Goal: Information Seeking & Learning: Learn about a topic

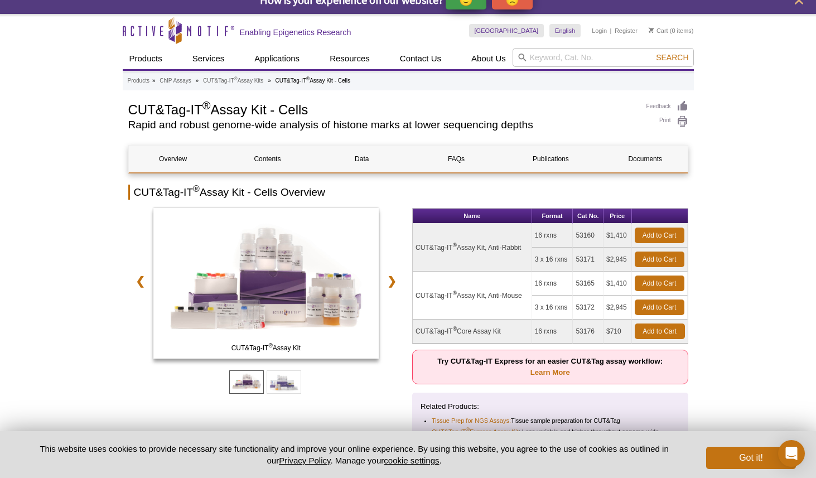
scroll to position [9, 0]
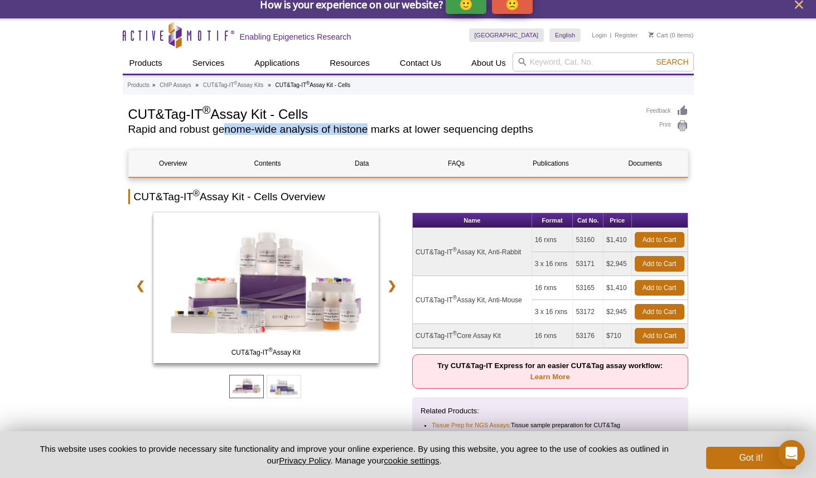
drag, startPoint x: 224, startPoint y: 132, endPoint x: 365, endPoint y: 132, distance: 141.1
click at [365, 132] on h2 "Rapid and robust genome-wide analysis of histone marks at lower sequencing dept…" at bounding box center [381, 129] width 507 height 10
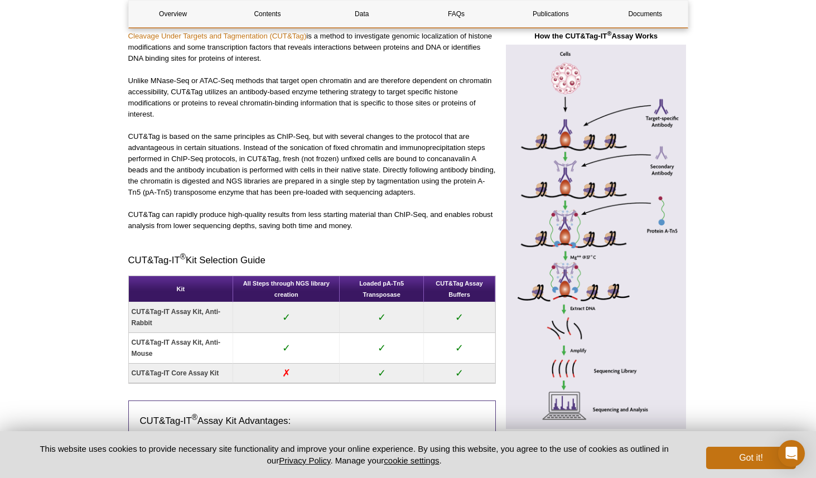
scroll to position [529, 0]
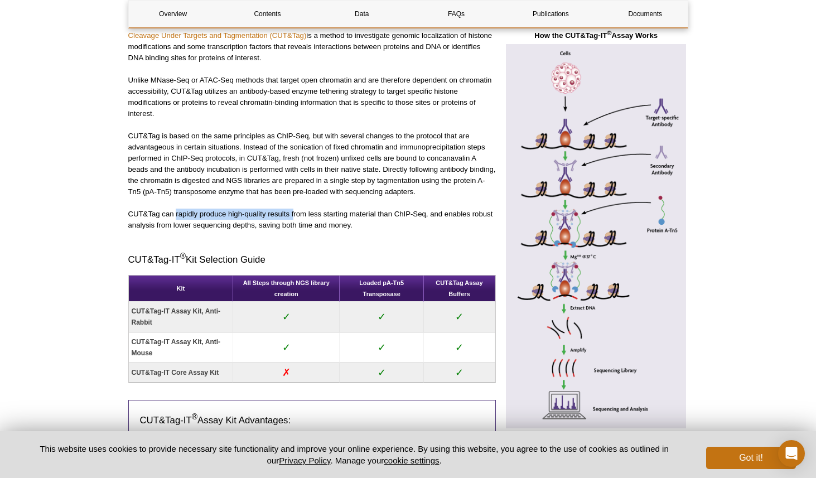
drag, startPoint x: 176, startPoint y: 211, endPoint x: 293, endPoint y: 214, distance: 117.1
click at [293, 214] on p "CUT&Tag can rapidly produce high-quality results from less starting material th…" at bounding box center [312, 220] width 368 height 22
drag, startPoint x: 178, startPoint y: 212, endPoint x: 266, endPoint y: 212, distance: 87.6
click at [266, 212] on p "CUT&Tag can rapidly produce high-quality results from less starting material th…" at bounding box center [312, 220] width 368 height 22
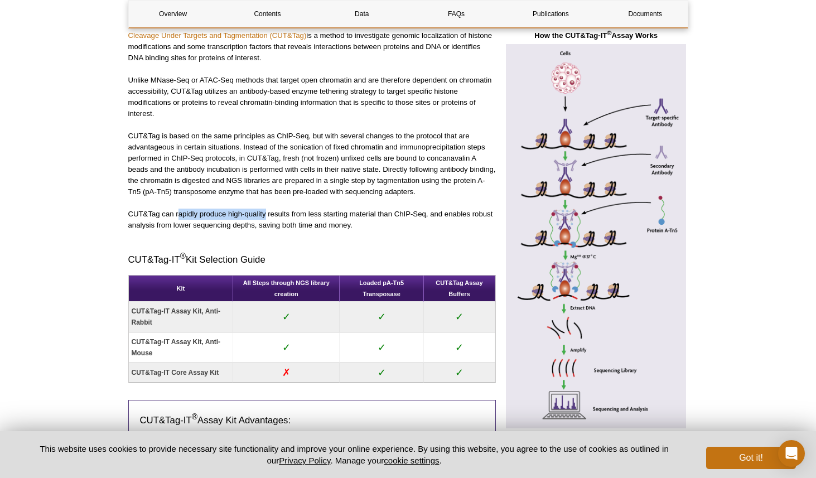
click at [266, 212] on p "CUT&Tag can rapidly produce high-quality results from less starting material th…" at bounding box center [312, 220] width 368 height 22
drag, startPoint x: 305, startPoint y: 213, endPoint x: 386, endPoint y: 215, distance: 80.9
click at [386, 215] on p "CUT&Tag can rapidly produce high-quality results from less starting material th…" at bounding box center [312, 220] width 368 height 22
drag, startPoint x: 408, startPoint y: 215, endPoint x: 434, endPoint y: 215, distance: 26.8
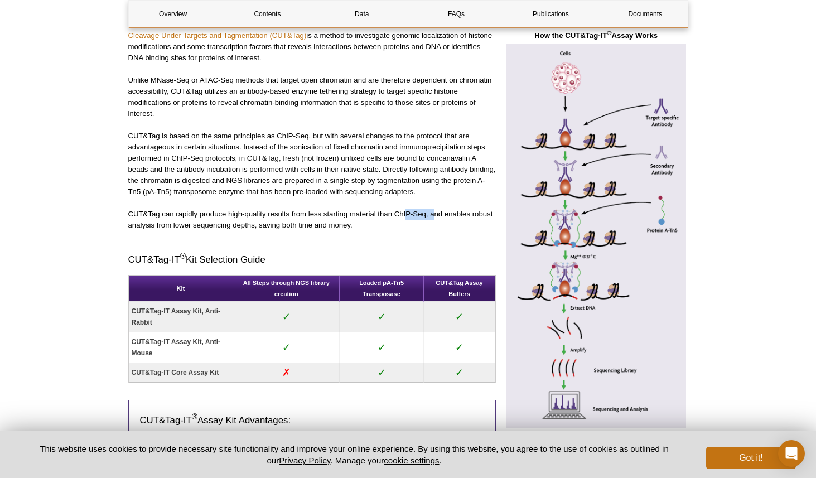
click at [434, 215] on p "CUT&Tag can rapidly produce high-quality results from less starting material th…" at bounding box center [312, 220] width 368 height 22
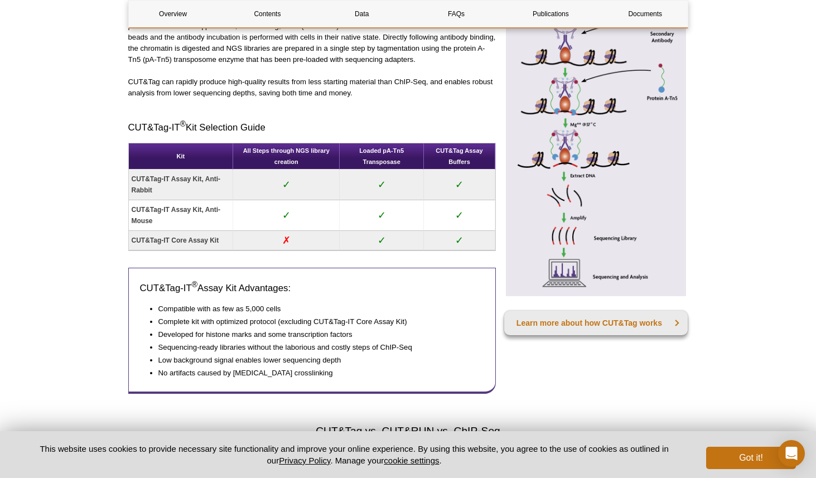
scroll to position [665, 0]
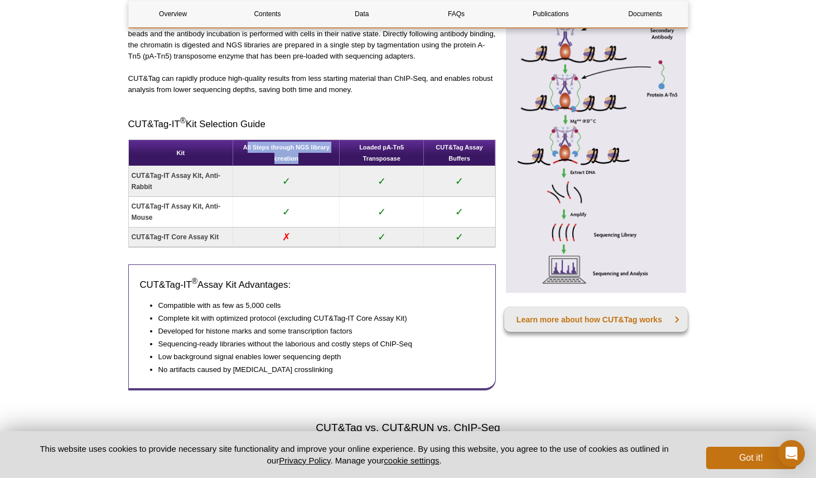
drag, startPoint x: 248, startPoint y: 148, endPoint x: 306, endPoint y: 162, distance: 59.2
click at [306, 162] on th "All Steps through NGS library creation" at bounding box center [286, 153] width 107 height 26
drag, startPoint x: 306, startPoint y: 162, endPoint x: 244, endPoint y: 143, distance: 65.4
click at [244, 143] on th "All Steps through NGS library creation" at bounding box center [286, 153] width 107 height 26
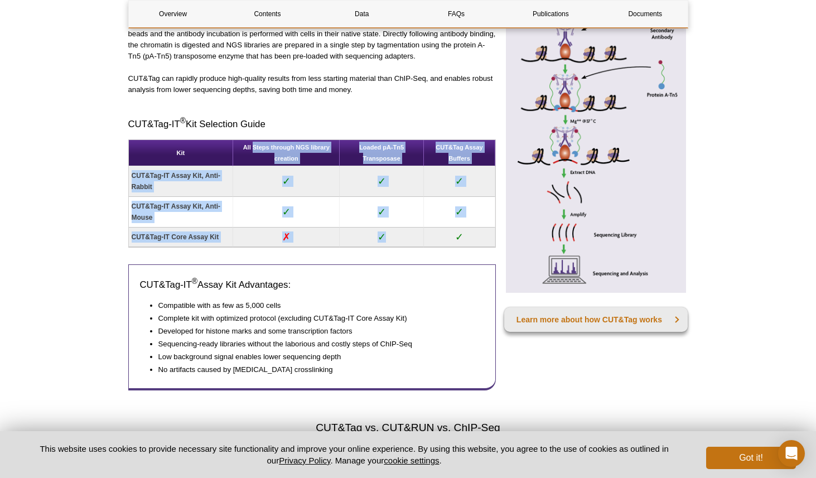
drag, startPoint x: 391, startPoint y: 237, endPoint x: 253, endPoint y: 146, distance: 165.8
click at [253, 146] on table "Kit All Steps through NGS library creation Loaded pA-Tn5 Transposase CUT&Tag As…" at bounding box center [312, 193] width 368 height 108
drag, startPoint x: 236, startPoint y: 145, endPoint x: 467, endPoint y: 232, distance: 246.7
click at [467, 232] on table "Kit All Steps through NGS library creation Loaded pA-Tn5 Transposase CUT&Tag As…" at bounding box center [312, 193] width 368 height 108
click at [467, 232] on td "✓" at bounding box center [459, 238] width 71 height 20
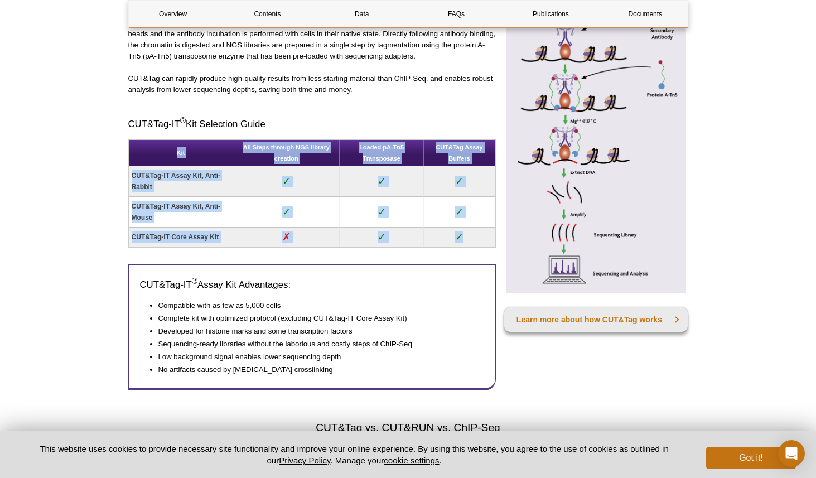
drag, startPoint x: 473, startPoint y: 235, endPoint x: 171, endPoint y: 154, distance: 312.3
click at [171, 154] on table "Kit All Steps through NGS library creation Loaded pA-Tn5 Transposase CUT&Tag As…" at bounding box center [312, 193] width 368 height 108
click at [171, 154] on th "Kit" at bounding box center [181, 153] width 105 height 26
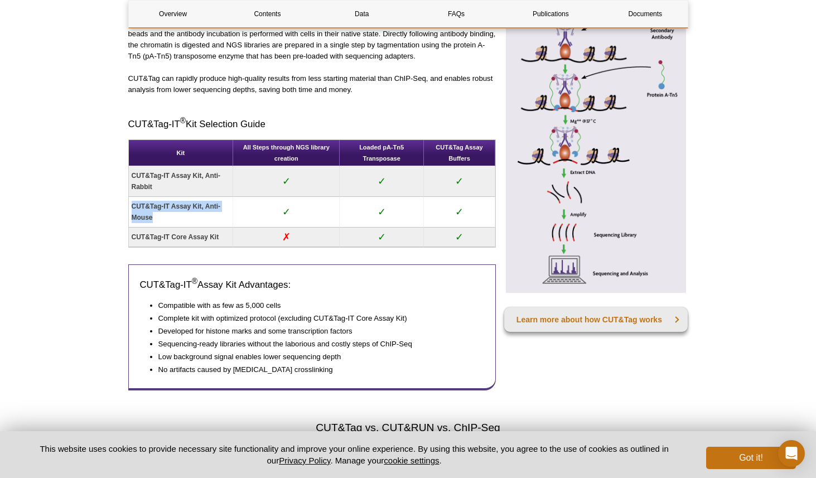
drag, startPoint x: 183, startPoint y: 223, endPoint x: 133, endPoint y: 205, distance: 53.1
click at [133, 205] on td "CUT&Tag-IT Assay Kit, Anti-Mouse" at bounding box center [181, 212] width 105 height 31
click at [178, 207] on strong "CUT&Tag-IT Assay Kit, Anti-Mouse" at bounding box center [176, 211] width 89 height 19
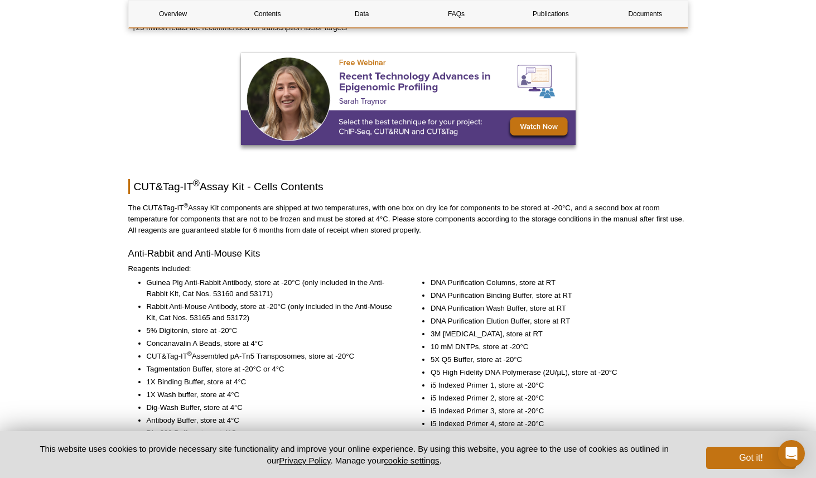
scroll to position [1437, 0]
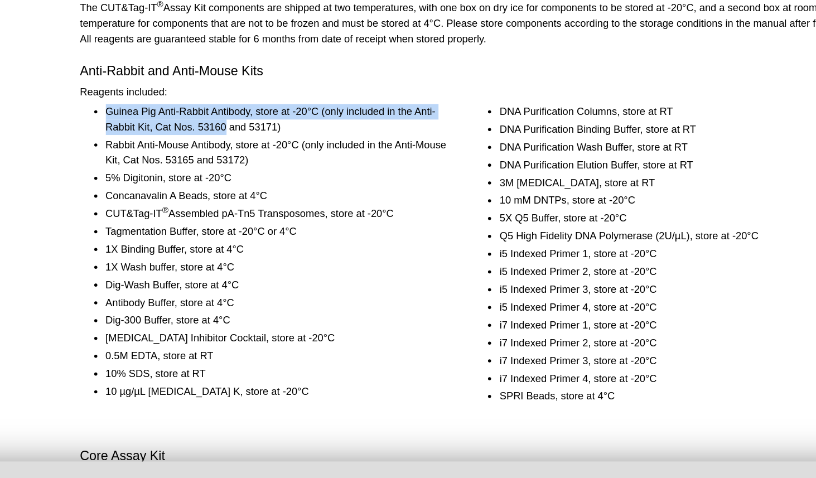
drag, startPoint x: 141, startPoint y: 183, endPoint x: 232, endPoint y: 187, distance: 91.5
click at [232, 187] on li "Guinea Pig Anti-Rabbit Antibody, store at -20°C (only included in the Anti-Rabb…" at bounding box center [270, 184] width 246 height 22
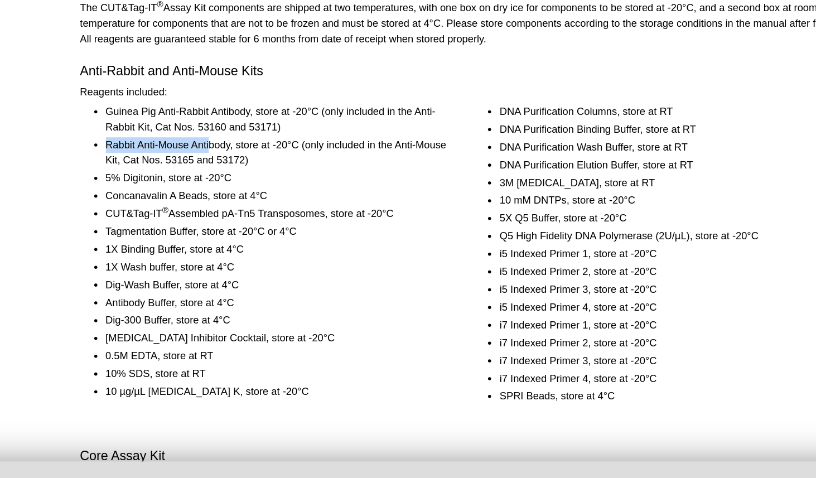
drag, startPoint x: 148, startPoint y: 204, endPoint x: 221, endPoint y: 204, distance: 73.1
click at [221, 204] on li "Rabbit Anti-Mouse Antibody, store at -20°C (only included in the Anti-Mouse Kit…" at bounding box center [270, 208] width 246 height 22
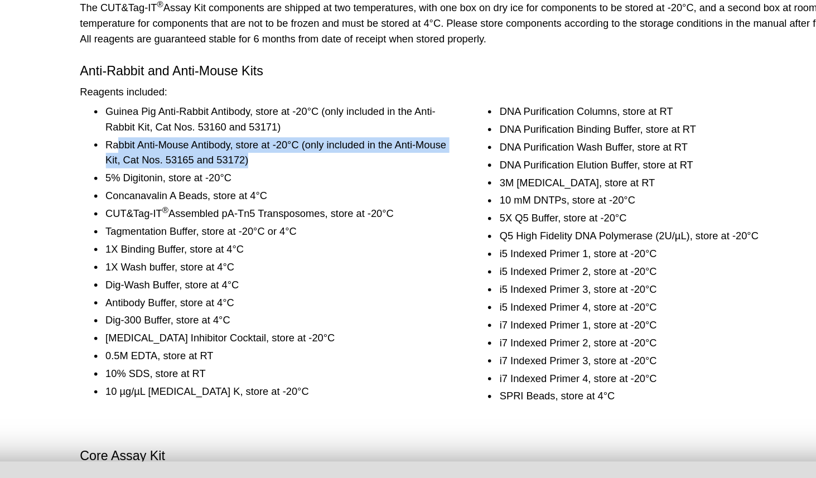
drag, startPoint x: 246, startPoint y: 218, endPoint x: 156, endPoint y: 207, distance: 91.0
click at [156, 207] on li "Rabbit Anti-Mouse Antibody, store at -20°C (only included in the Anti-Mouse Kit…" at bounding box center [270, 208] width 246 height 22
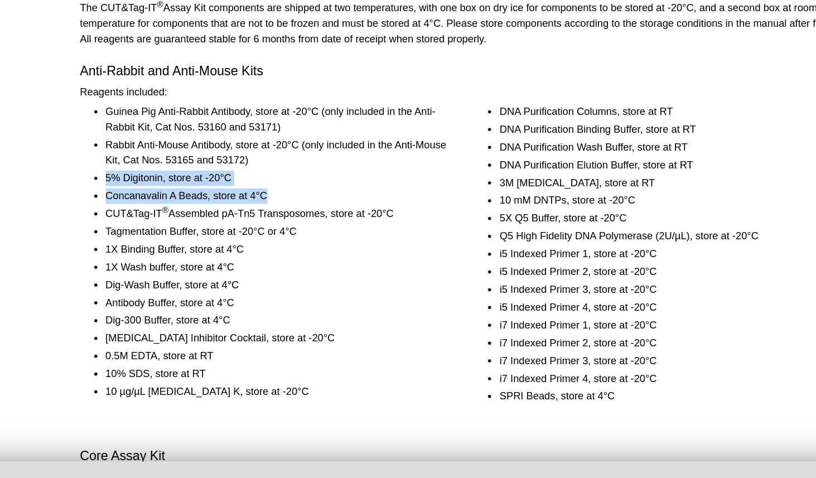
drag, startPoint x: 146, startPoint y: 222, endPoint x: 273, endPoint y: 238, distance: 127.6
click at [273, 238] on ul "Guinea Pig Anti-Rabbit Antibody, store at -20°C (only included in the Anti-Rabb…" at bounding box center [260, 279] width 265 height 213
click at [273, 238] on li "Concanavalin A Beads, store at 4°C" at bounding box center [270, 239] width 246 height 11
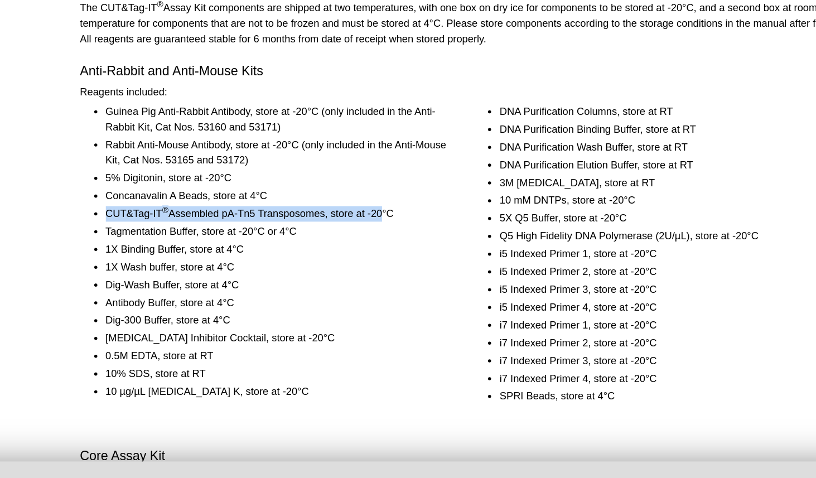
drag, startPoint x: 147, startPoint y: 248, endPoint x: 344, endPoint y: 257, distance: 197.6
click at [344, 257] on li "CUT&Tag-IT ® Assembled pA-Tn5 Transposomes, store at -20°C" at bounding box center [270, 252] width 246 height 11
drag, startPoint x: 148, startPoint y: 264, endPoint x: 301, endPoint y: 270, distance: 152.9
click at [301, 270] on li "Tagmentation Buffer, store at -20°C or 4°C" at bounding box center [270, 265] width 246 height 11
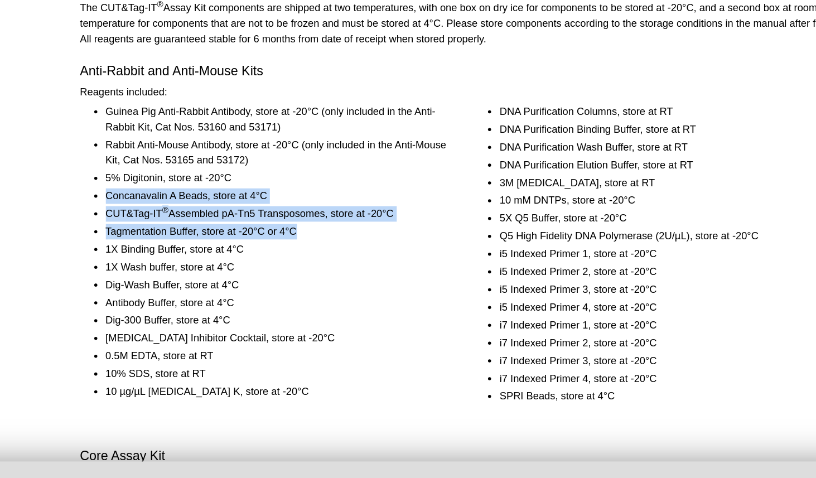
drag, startPoint x: 301, startPoint y: 270, endPoint x: 146, endPoint y: 241, distance: 157.7
click at [146, 241] on ul "Guinea Pig Anti-Rabbit Antibody, store at -20°C (only included in the Anti-Rabb…" at bounding box center [260, 279] width 265 height 213
click at [147, 241] on li "Concanavalin A Beads, store at 4°C" at bounding box center [270, 239] width 246 height 11
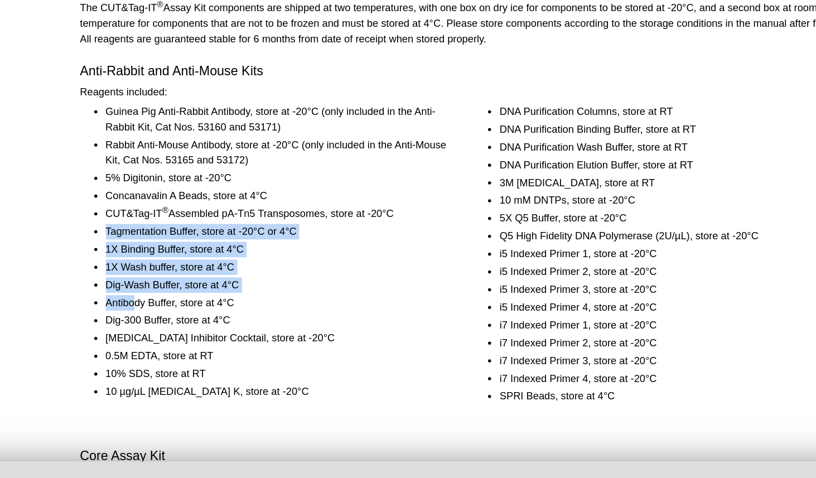
drag, startPoint x: 147, startPoint y: 258, endPoint x: 166, endPoint y: 316, distance: 61.0
click at [166, 317] on ul "Guinea Pig Anti-Rabbit Antibody, store at -20°C (only included in the Anti-Rabb…" at bounding box center [260, 279] width 265 height 213
click at [166, 316] on li "Antibody Buffer, store at 4°C" at bounding box center [270, 316] width 246 height 11
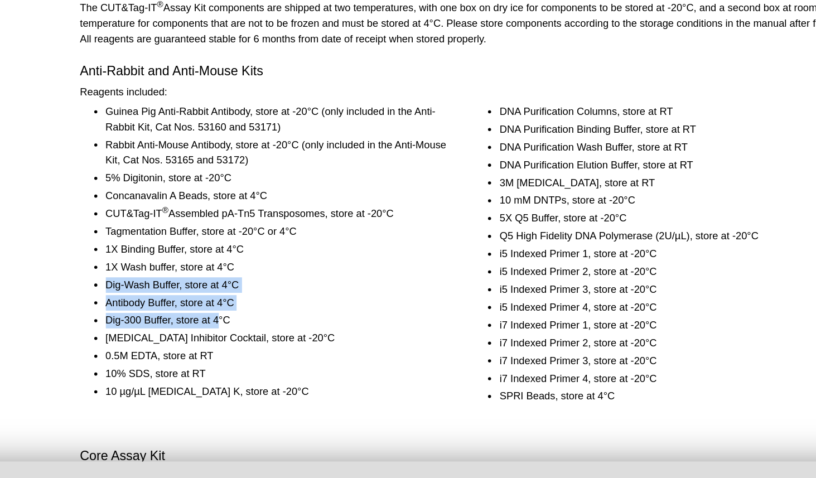
drag, startPoint x: 147, startPoint y: 297, endPoint x: 228, endPoint y: 329, distance: 87.6
click at [228, 330] on ul "Guinea Pig Anti-Rabbit Antibody, store at -20°C (only included in the Anti-Rabb…" at bounding box center [260, 279] width 265 height 213
click at [228, 329] on li "Dig-300 Buffer, store at 4°C" at bounding box center [270, 329] width 246 height 11
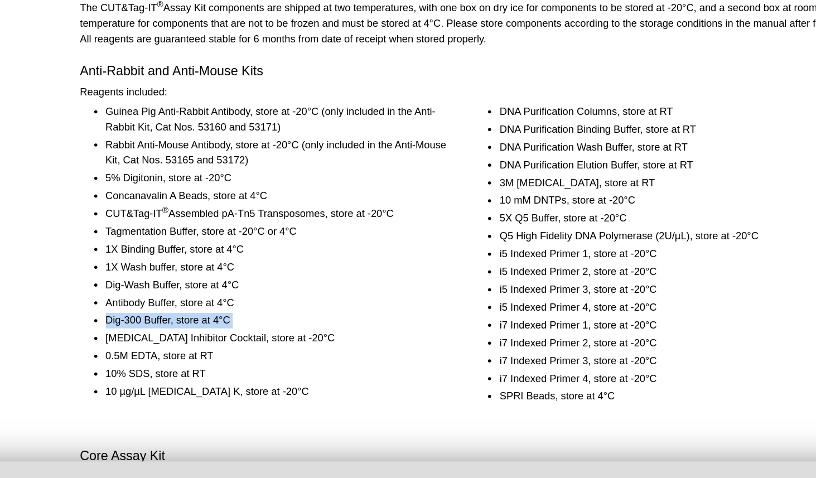
drag, startPoint x: 147, startPoint y: 328, endPoint x: 284, endPoint y: 333, distance: 137.8
click at [284, 333] on li "Dig-300 Buffer, store at 4°C" at bounding box center [270, 329] width 246 height 11
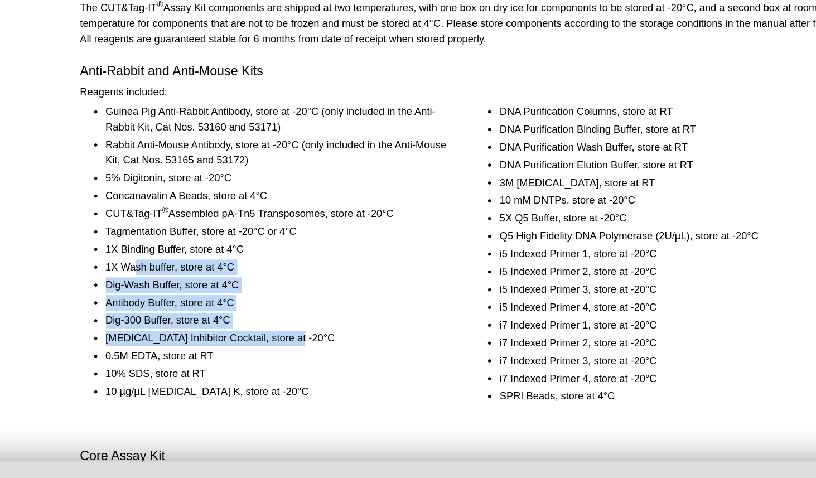
drag, startPoint x: 286, startPoint y: 343, endPoint x: 168, endPoint y: 293, distance: 127.7
click at [168, 293] on ul "Guinea Pig Anti-Rabbit Antibody, store at -20°C (only included in the Anti-Rabb…" at bounding box center [260, 279] width 265 height 213
click at [168, 293] on li "1X Wash buffer, store at 4°C" at bounding box center [270, 291] width 246 height 11
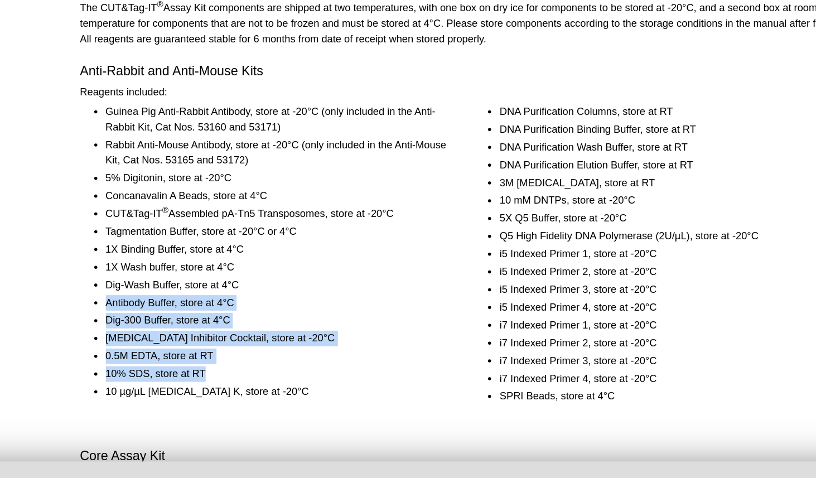
drag, startPoint x: 142, startPoint y: 317, endPoint x: 306, endPoint y: 373, distance: 173.7
click at [306, 373] on ul "Guinea Pig Anti-Rabbit Antibody, store at -20°C (only included in the Anti-Rabb…" at bounding box center [260, 279] width 265 height 213
click at [306, 373] on li "10% SDS, store at RT" at bounding box center [270, 367] width 246 height 11
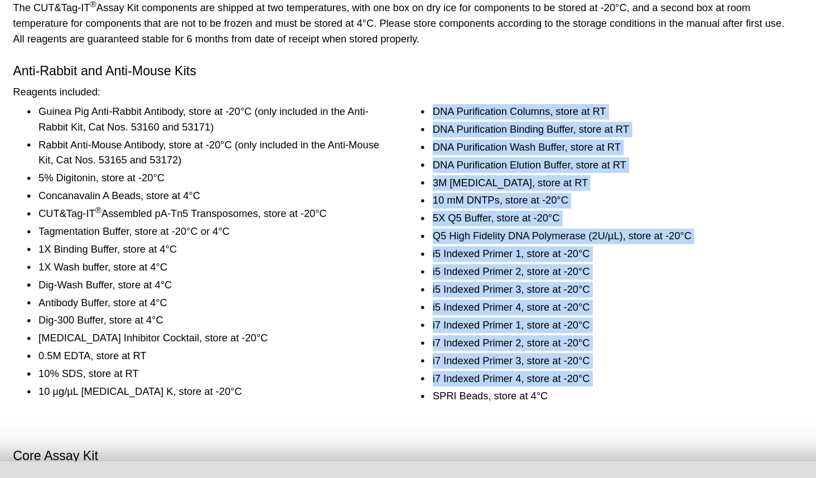
drag, startPoint x: 550, startPoint y: 378, endPoint x: 426, endPoint y: 174, distance: 239.0
click at [426, 174] on ul "DNA Purification Columns, store at RT DNA Purification Binding Buffer, store at…" at bounding box center [544, 281] width 265 height 216
click at [431, 174] on li "DNA Purification Columns, store at RT" at bounding box center [554, 178] width 246 height 11
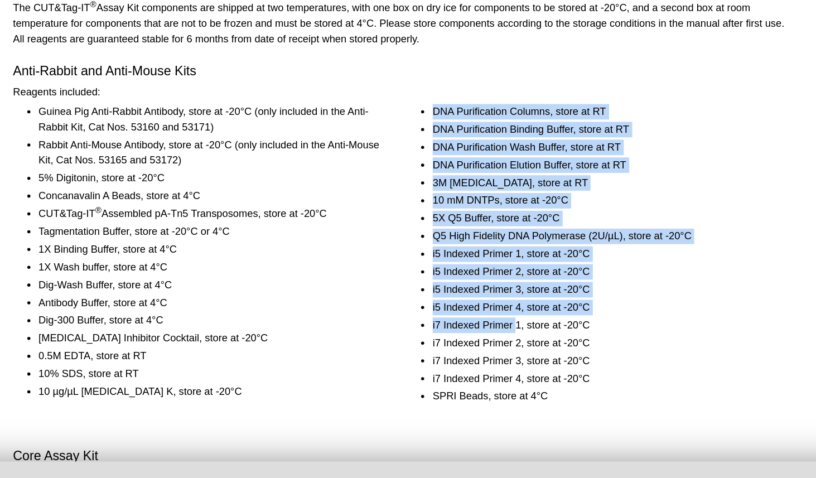
drag, startPoint x: 426, startPoint y: 174, endPoint x: 487, endPoint y: 331, distance: 168.1
click at [489, 335] on ul "DNA Purification Columns, store at RT DNA Purification Binding Buffer, store at…" at bounding box center [544, 281] width 265 height 216
click at [487, 331] on li "i7 Indexed Primer 1, store at -20°C" at bounding box center [554, 332] width 246 height 11
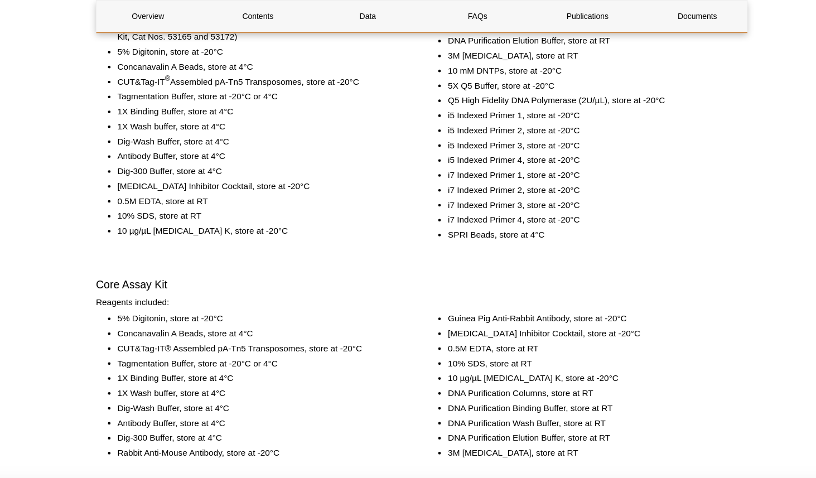
scroll to position [1617, 0]
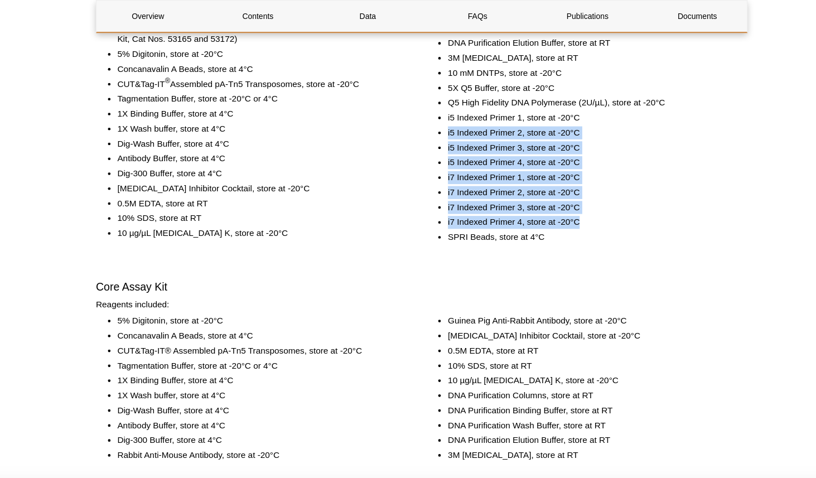
drag, startPoint x: 550, startPoint y: 195, endPoint x: 427, endPoint y: 107, distance: 151.4
click at [427, 107] on ul "DNA Purification Columns, store at RT DNA Purification Binding Buffer, store at…" at bounding box center [544, 101] width 265 height 216
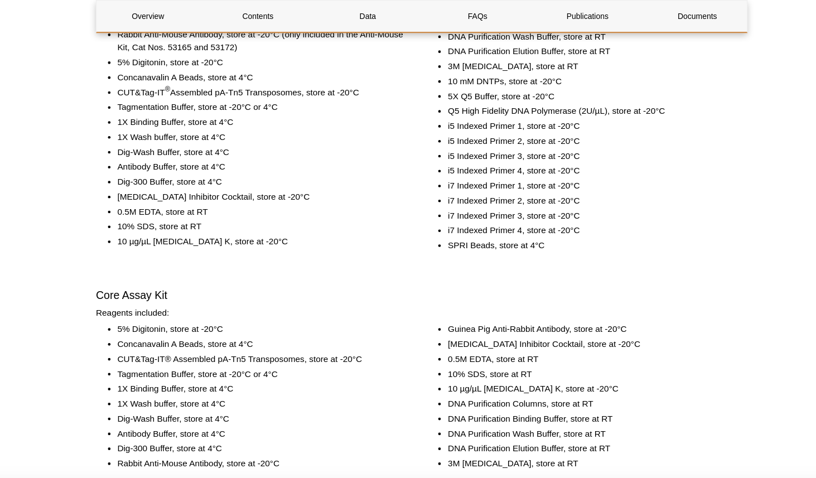
click at [492, 212] on li "SPRI Beads, store at 4°C" at bounding box center [554, 211] width 246 height 11
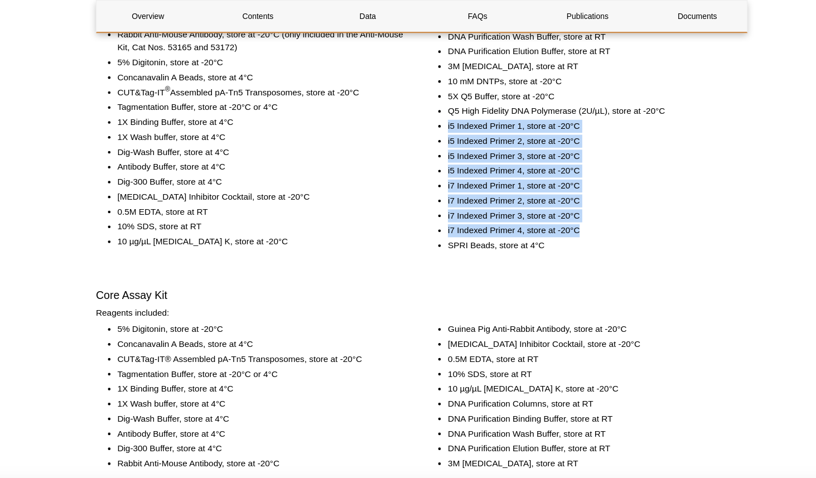
drag, startPoint x: 568, startPoint y: 199, endPoint x: 427, endPoint y: 108, distance: 167.5
click at [427, 108] on ul "DNA Purification Columns, store at RT DNA Purification Binding Buffer, store at…" at bounding box center [544, 109] width 265 height 216
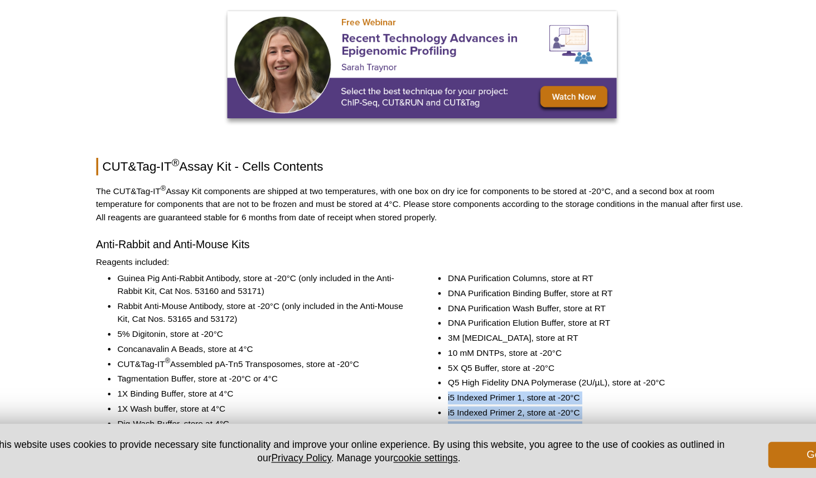
scroll to position [1390, 0]
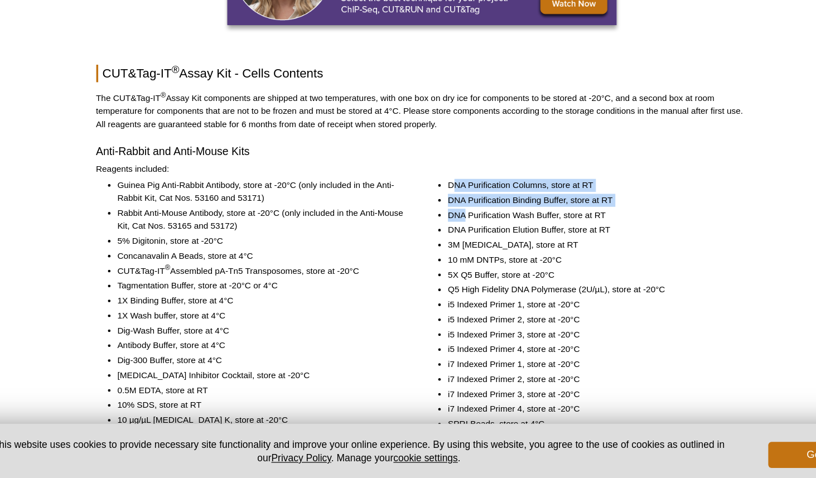
drag, startPoint x: 436, startPoint y: 222, endPoint x: 451, endPoint y: 264, distance: 44.5
click at [449, 262] on ul "DNA Purification Columns, store at RT DNA Purification Binding Buffer, store at…" at bounding box center [544, 329] width 265 height 216
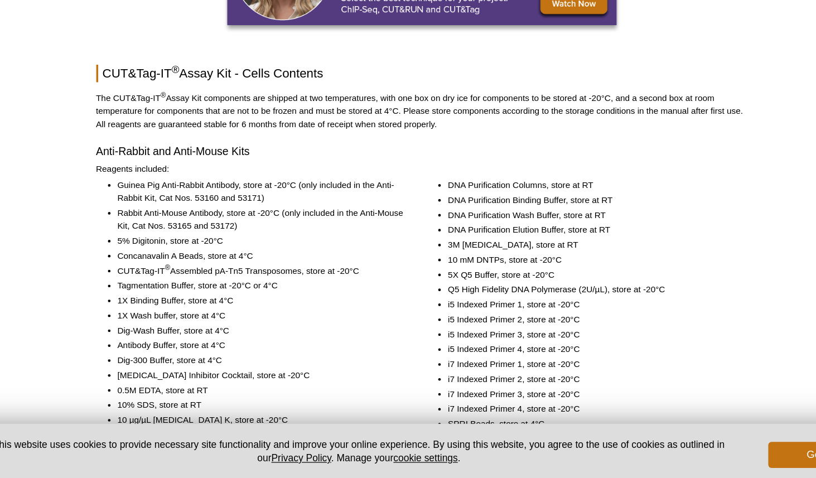
click at [451, 264] on li "DNA Purification Elution Buffer, store at RT" at bounding box center [554, 264] width 246 height 11
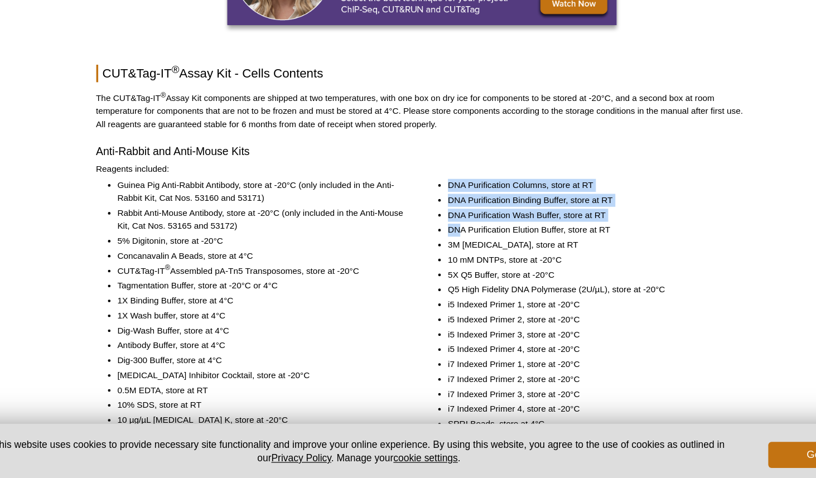
drag, startPoint x: 432, startPoint y: 221, endPoint x: 441, endPoint y: 265, distance: 44.5
click at [441, 264] on ul "DNA Purification Columns, store at RT DNA Purification Binding Buffer, store at…" at bounding box center [544, 329] width 265 height 216
click at [441, 265] on li "DNA Purification Elution Buffer, store at RT" at bounding box center [554, 264] width 246 height 11
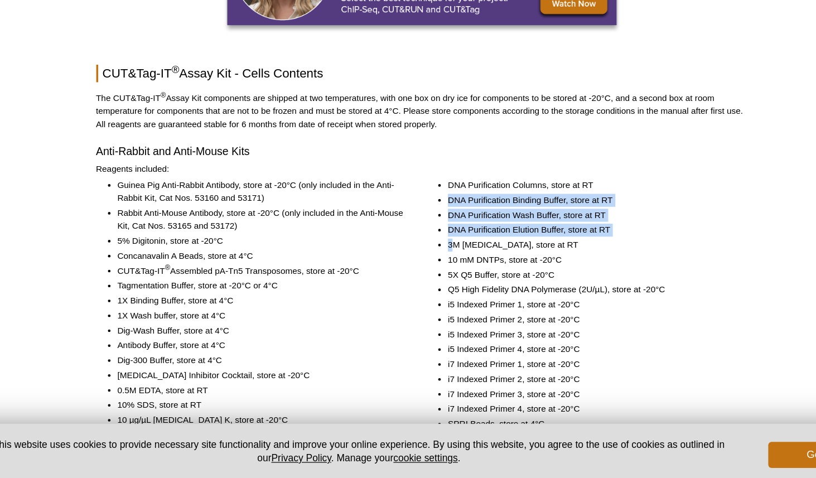
drag, startPoint x: 431, startPoint y: 239, endPoint x: 434, endPoint y: 284, distance: 44.7
click at [433, 282] on ul "DNA Purification Columns, store at RT DNA Purification Binding Buffer, store at…" at bounding box center [544, 329] width 265 height 216
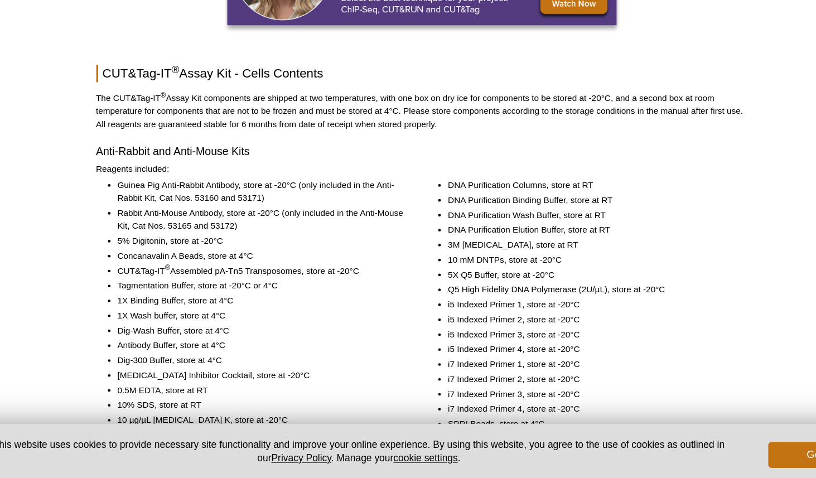
click at [434, 284] on ul "DNA Purification Columns, store at RT DNA Purification Binding Buffer, store at…" at bounding box center [544, 329] width 265 height 216
drag, startPoint x: 428, startPoint y: 258, endPoint x: 431, endPoint y: 282, distance: 24.7
click at [431, 282] on ul "DNA Purification Columns, store at RT DNA Purification Binding Buffer, store at…" at bounding box center [544, 329] width 265 height 216
click at [431, 282] on li "3M [MEDICAL_DATA], store at RT" at bounding box center [554, 277] width 246 height 11
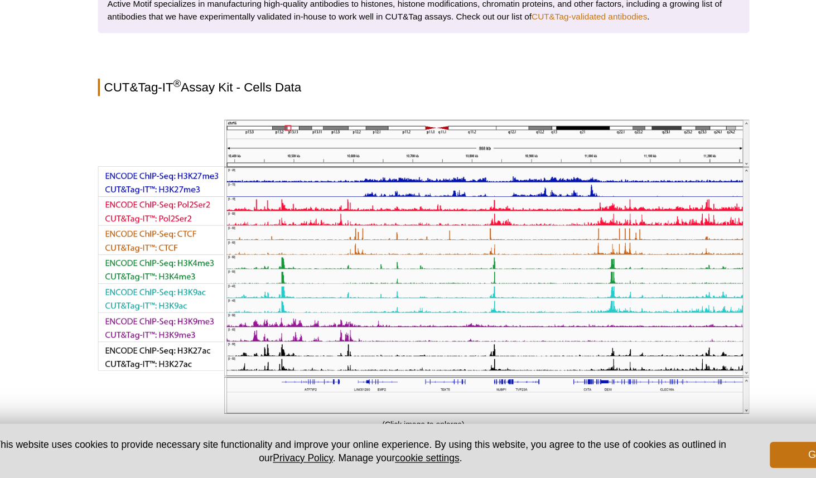
scroll to position [2137, 0]
